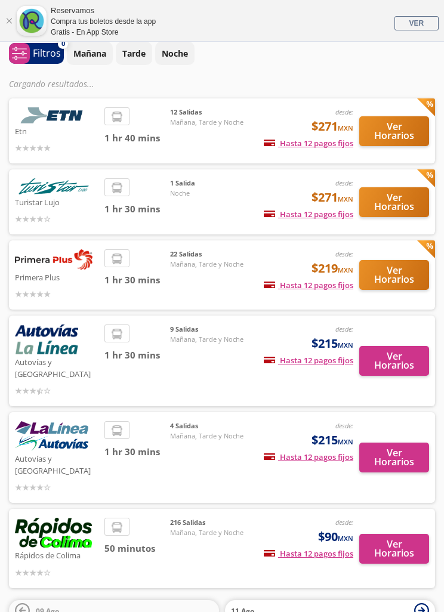
scroll to position [51, 0]
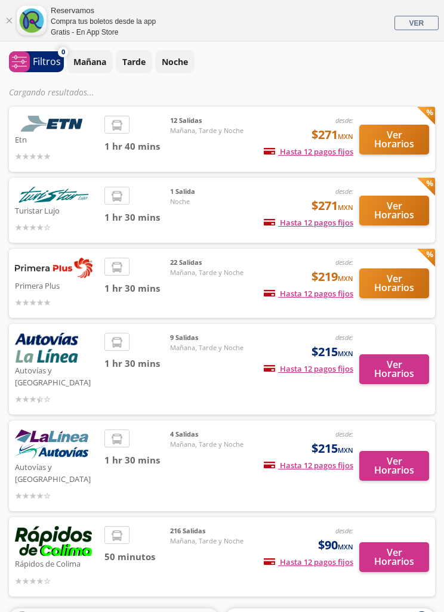
click at [170, 430] on div "1 hr 30 mins" at bounding box center [137, 466] width 66 height 73
click at [372, 452] on button "Ver Horarios" at bounding box center [394, 467] width 70 height 30
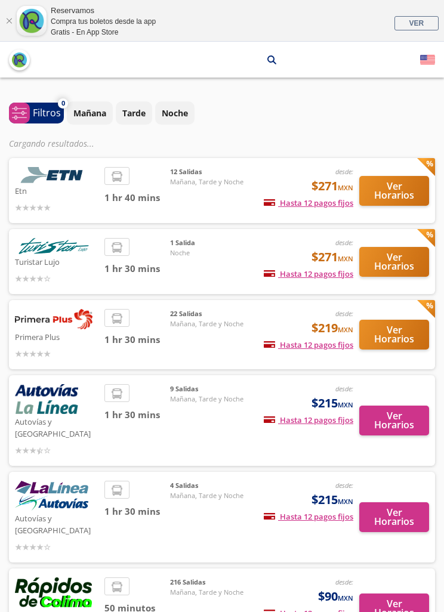
scroll to position [90, 0]
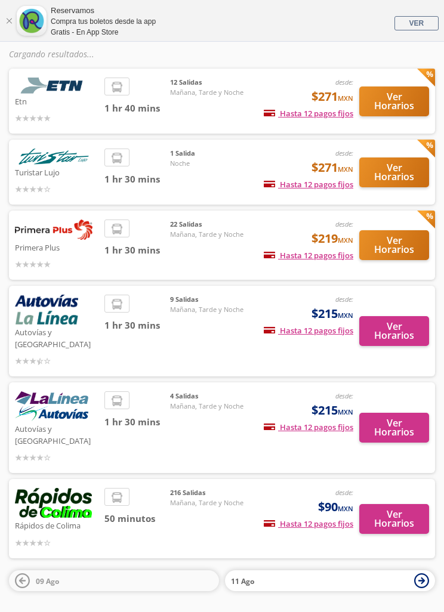
click at [375, 335] on button "Ver Horarios" at bounding box center [394, 331] width 70 height 30
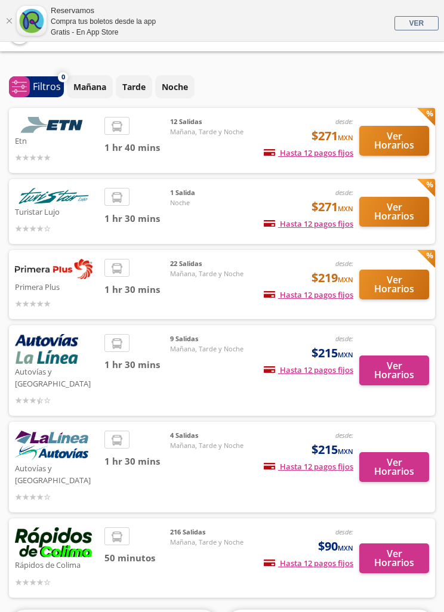
scroll to position [26, 0]
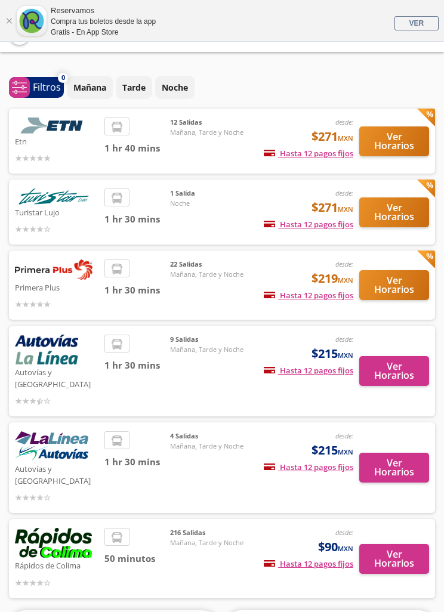
click at [375, 257] on div "Primera Plus desde: $219 MXN Hasta 12 pagos fijos Pagos fijos en compras mayore…" at bounding box center [222, 285] width 426 height 69
click at [383, 286] on button "Ver Horarios" at bounding box center [394, 285] width 70 height 30
